Goal: Task Accomplishment & Management: Manage account settings

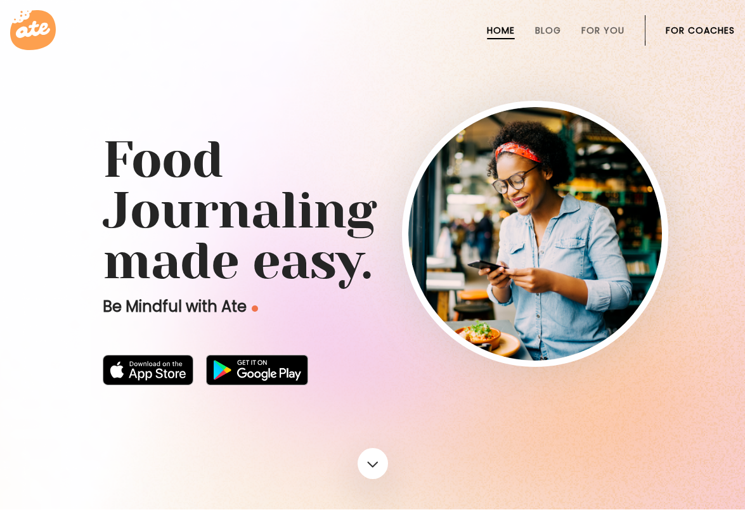
click at [700, 32] on link "For Coaches" at bounding box center [699, 30] width 69 height 10
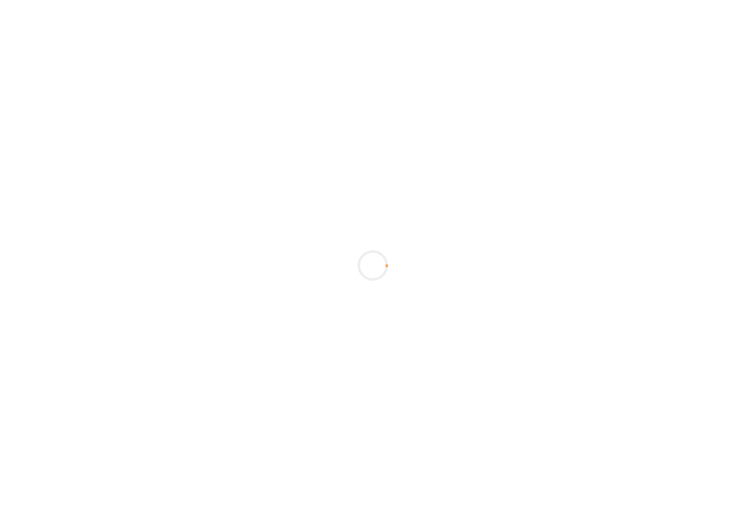
scroll to position [3, 0]
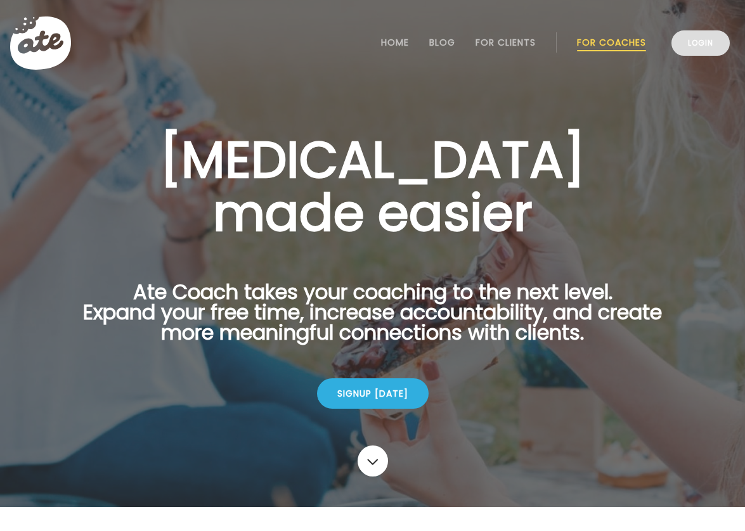
click at [697, 44] on link "Login" at bounding box center [700, 42] width 58 height 25
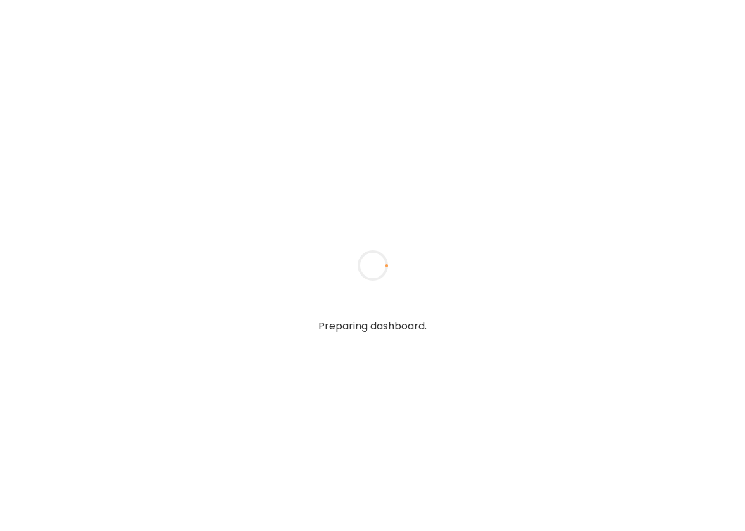
type input "**********"
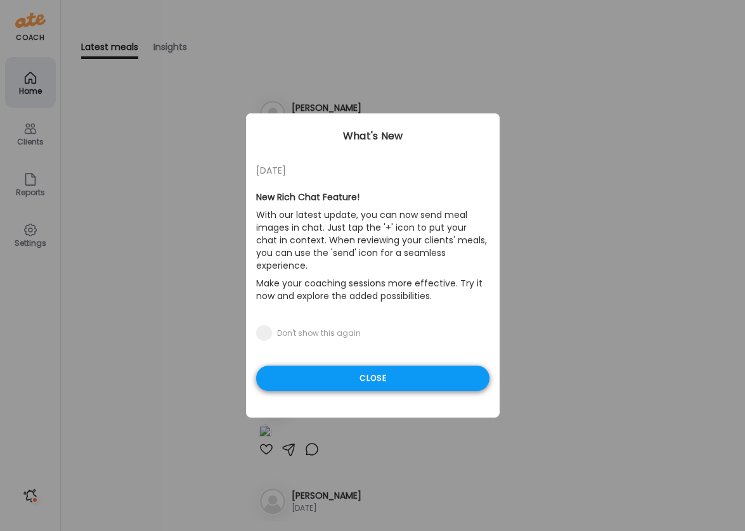
type input "**********"
click at [333, 366] on div "Close" at bounding box center [372, 378] width 233 height 25
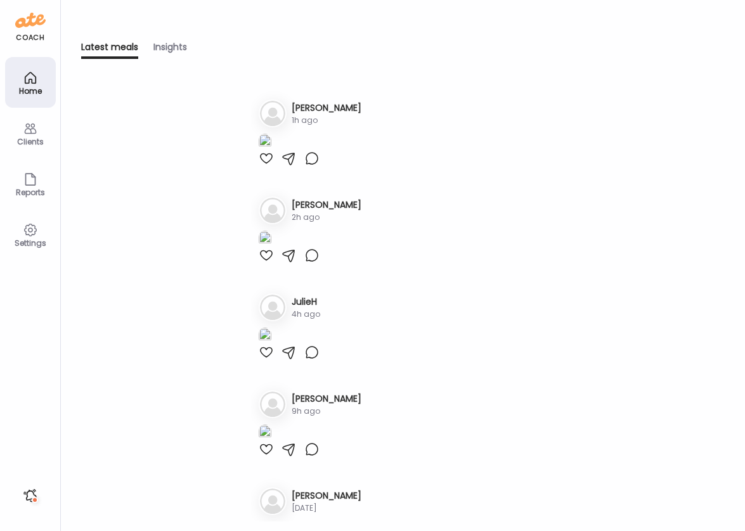
click at [309, 103] on h3 "[PERSON_NAME]" at bounding box center [327, 107] width 70 height 13
click at [307, 108] on h3 "[PERSON_NAME]" at bounding box center [327, 107] width 70 height 13
click at [216, 169] on div "Latest meals tracked 1. Ca [PERSON_NAME] 1h ago 2. Ra [PERSON_NAME] 2h ago 3. J…" at bounding box center [402, 309] width 643 height 441
click at [24, 131] on icon at bounding box center [30, 129] width 12 height 11
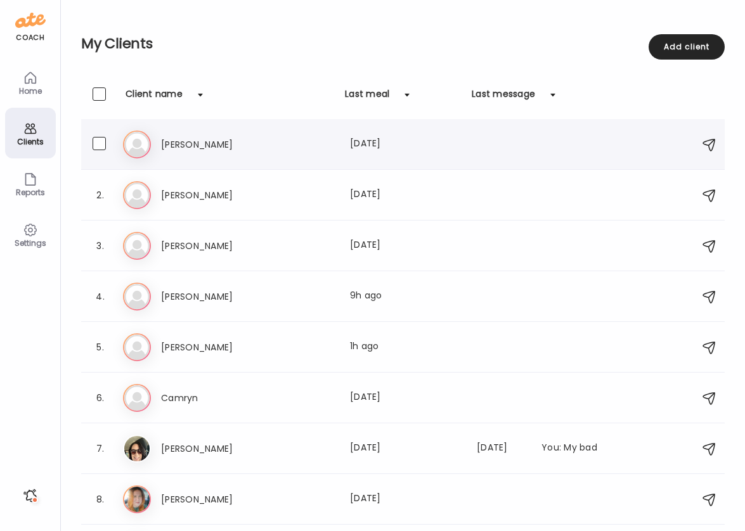
click at [176, 146] on h3 "[PERSON_NAME]" at bounding box center [217, 144] width 112 height 15
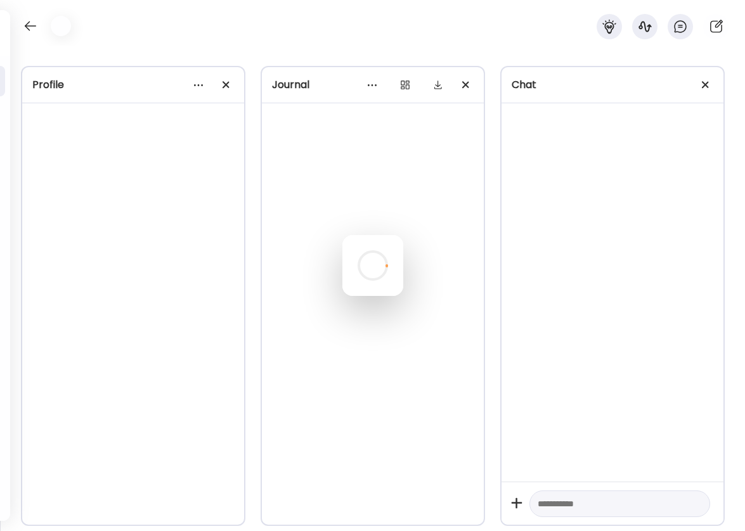
scroll to position [1683, 0]
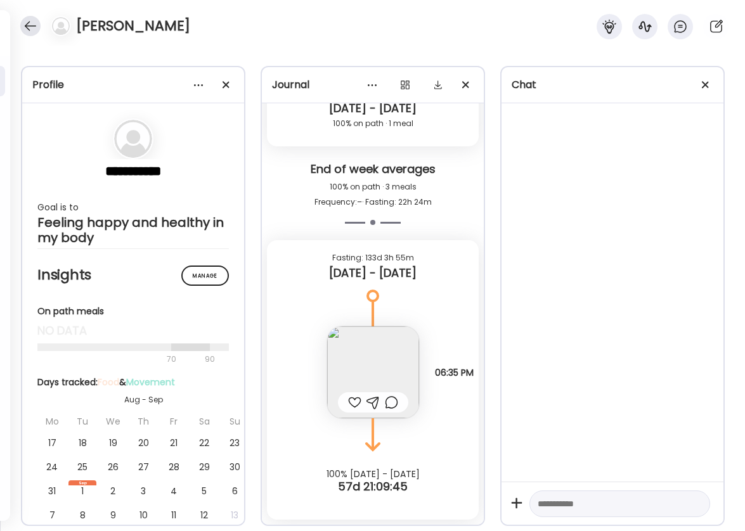
click at [30, 25] on div at bounding box center [30, 26] width 20 height 20
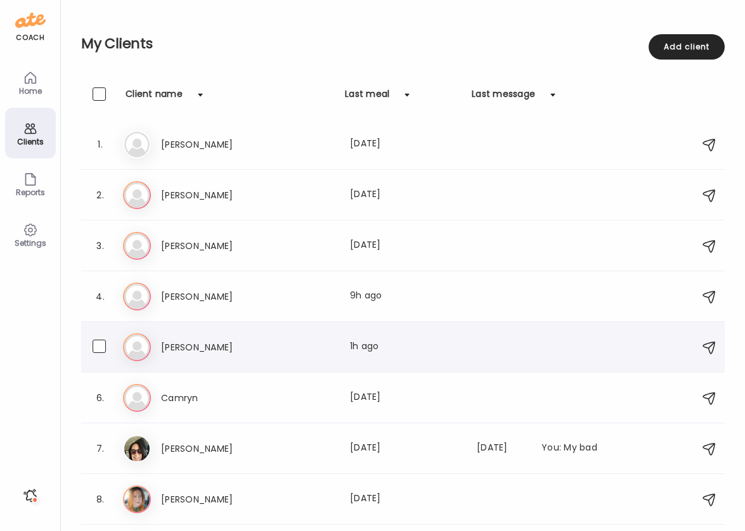
click at [175, 342] on h3 "[PERSON_NAME]" at bounding box center [217, 347] width 112 height 15
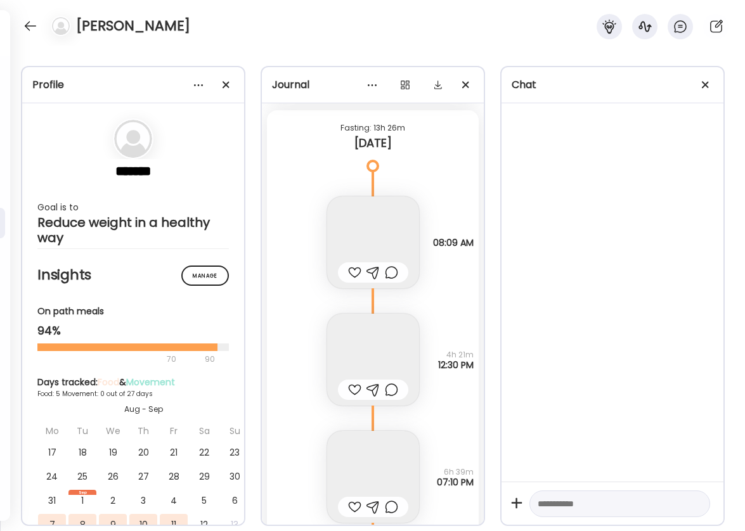
scroll to position [2367, 0]
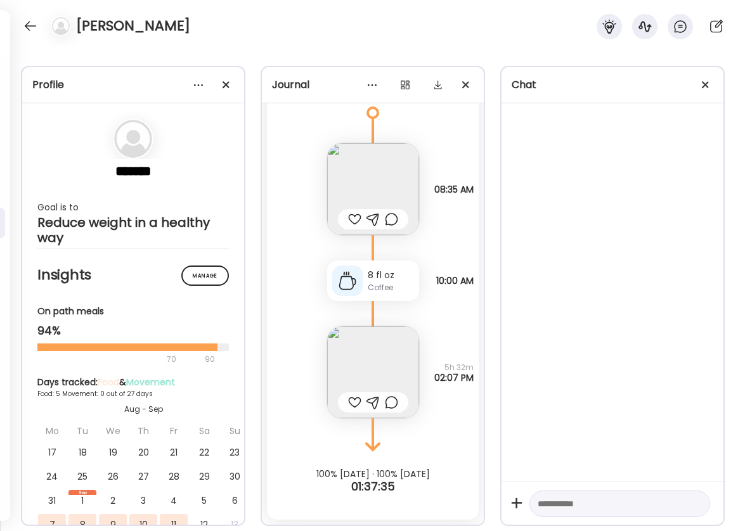
click at [452, 130] on div "Note not added Why did I eat? It was time Hungry How am I feeling? 🙂 Who did I …" at bounding box center [373, 176] width 212 height 117
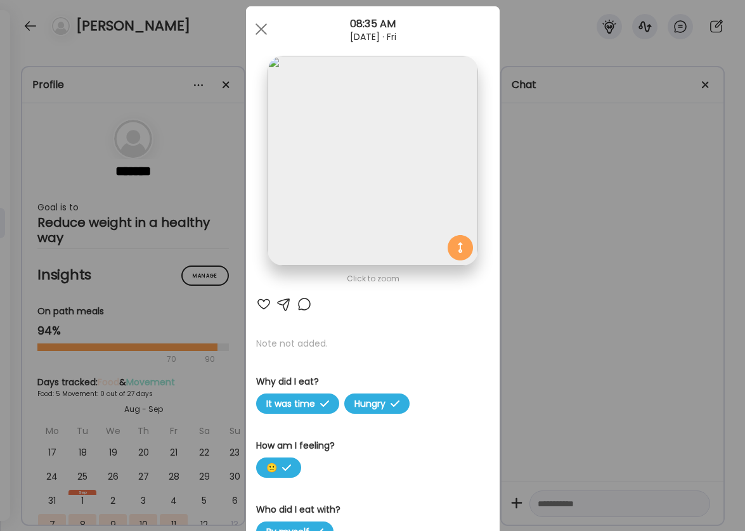
scroll to position [0, 0]
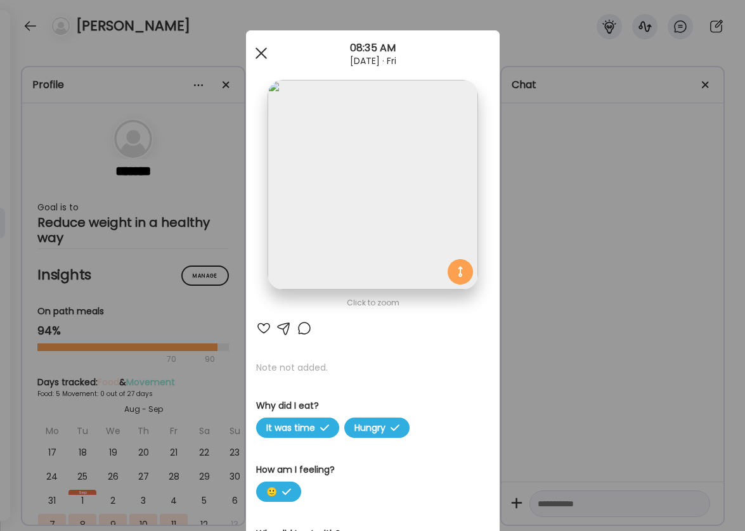
click at [260, 49] on div at bounding box center [260, 53] width 25 height 25
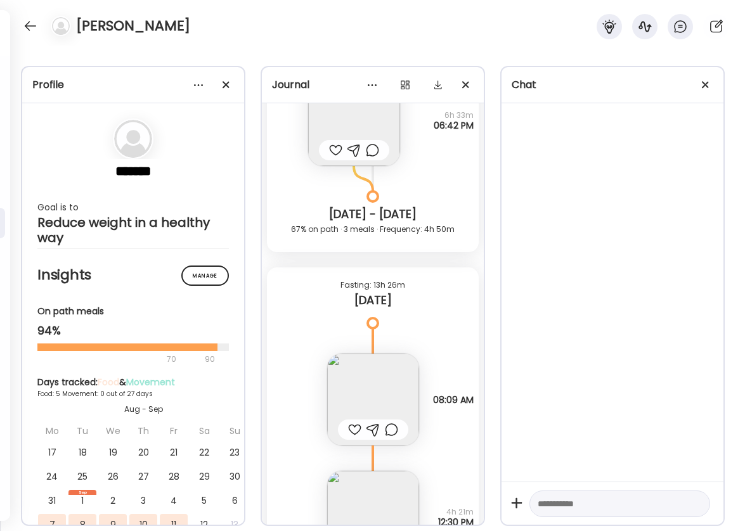
scroll to position [2367, 0]
